Goal: Task Accomplishment & Management: Manage account settings

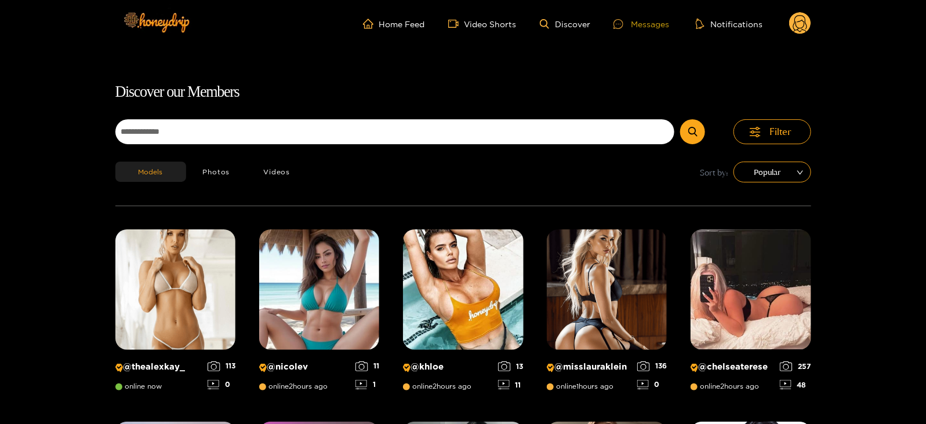
click at [631, 22] on div at bounding box center [621, 24] width 17 height 10
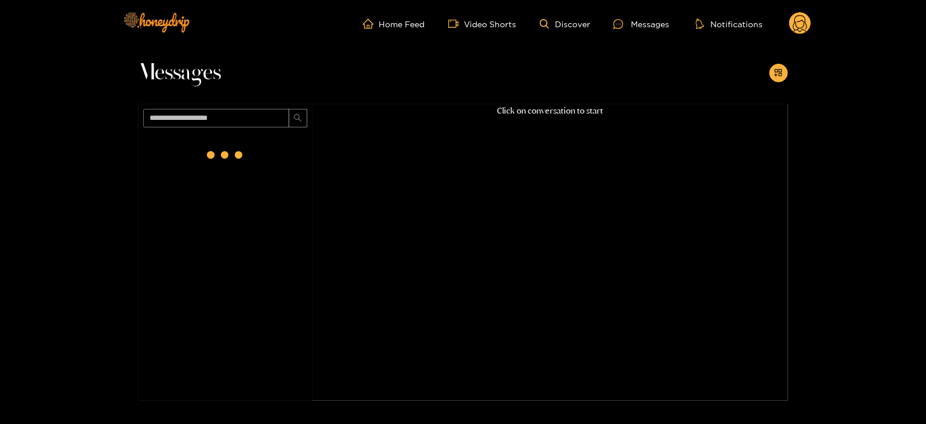
click at [804, 11] on div "Home Feed Video Shorts Discover Messages Notifications 0 videos discover messag…" at bounding box center [463, 24] width 696 height 48
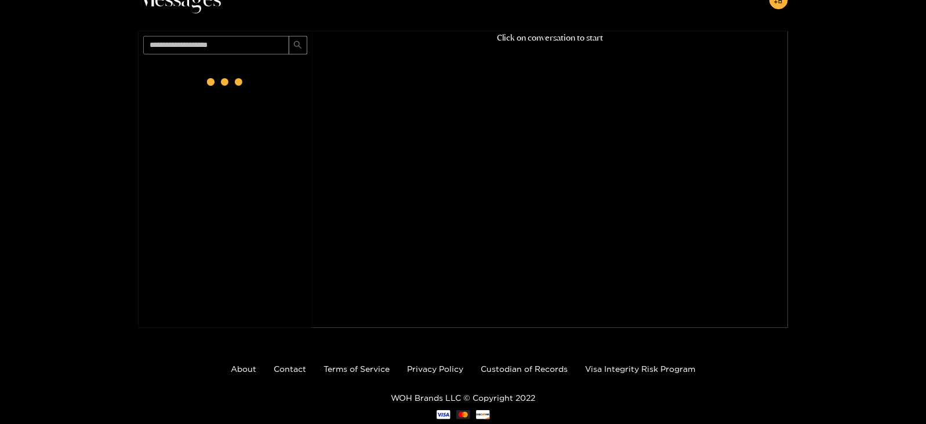
click at [801, 27] on div "Messages Click on conversation to start" at bounding box center [463, 151] width 926 height 354
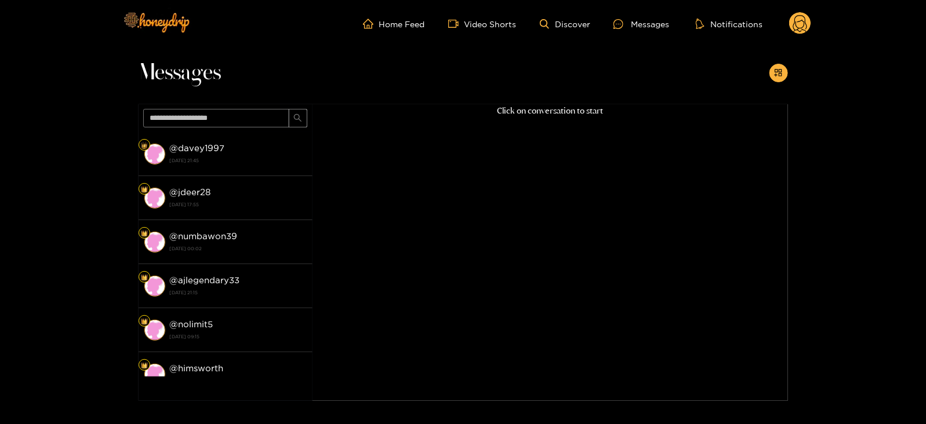
click at [793, 16] on circle at bounding box center [800, 23] width 22 height 22
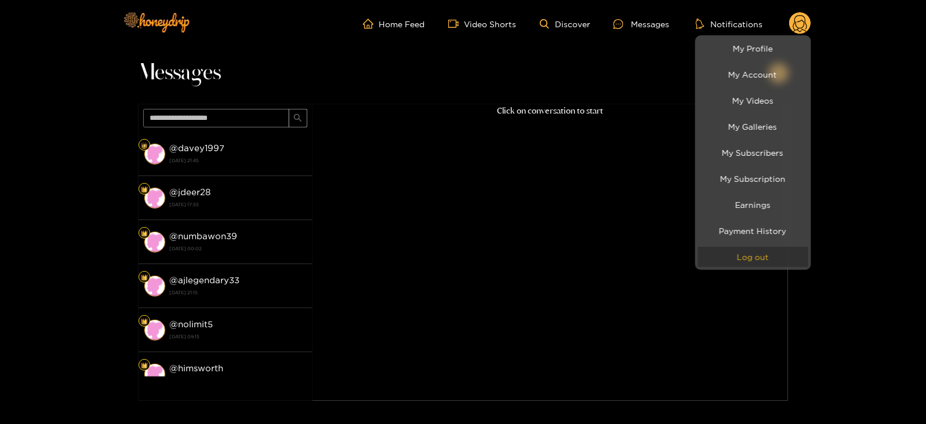
click at [759, 254] on button "Log out" at bounding box center [753, 257] width 110 height 20
